Goal: Find contact information: Find contact information

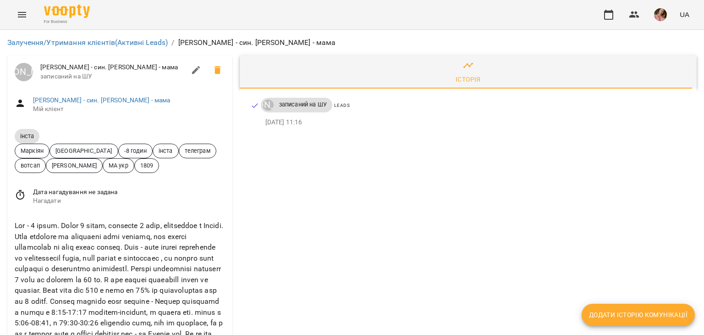
scroll to position [92, 0]
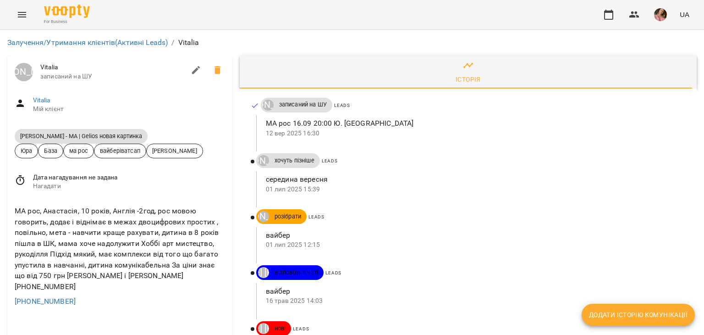
scroll to position [46, 0]
drag, startPoint x: 77, startPoint y: 247, endPoint x: 0, endPoint y: 248, distance: 76.6
copy link "+447427011177"
